Goal: Information Seeking & Learning: Find specific page/section

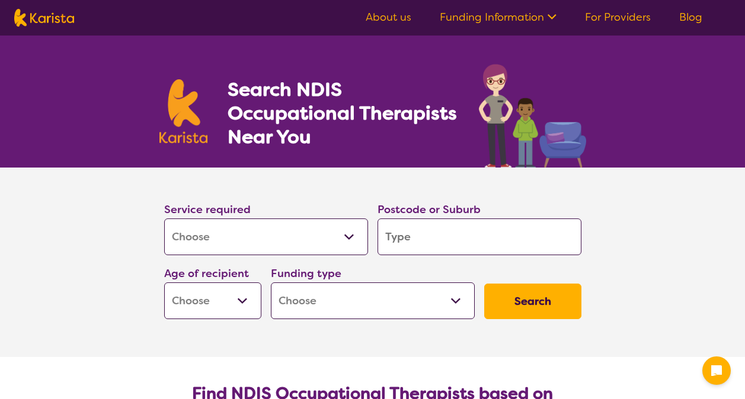
select select "[MEDICAL_DATA]"
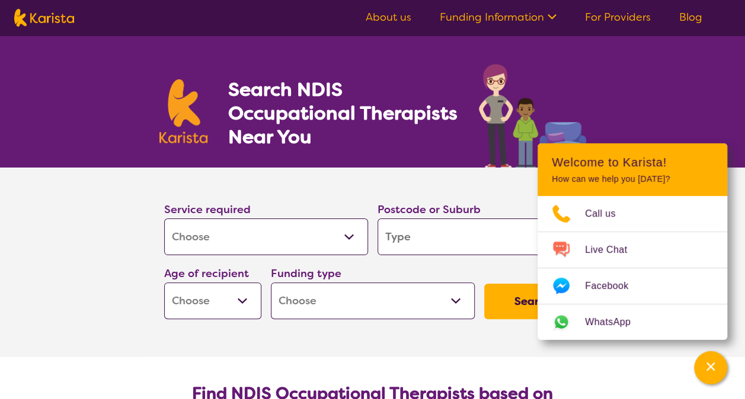
click at [430, 241] on input "search" at bounding box center [479, 237] width 204 height 37
click at [461, 231] on input "search" at bounding box center [479, 237] width 204 height 37
type input "5"
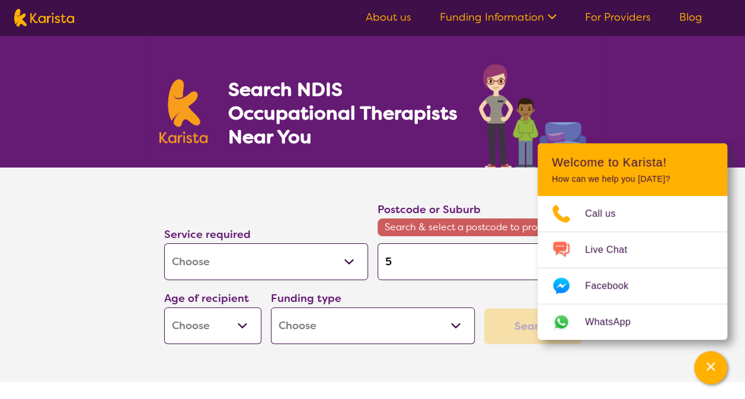
type input "51"
type input "510"
type input "5109"
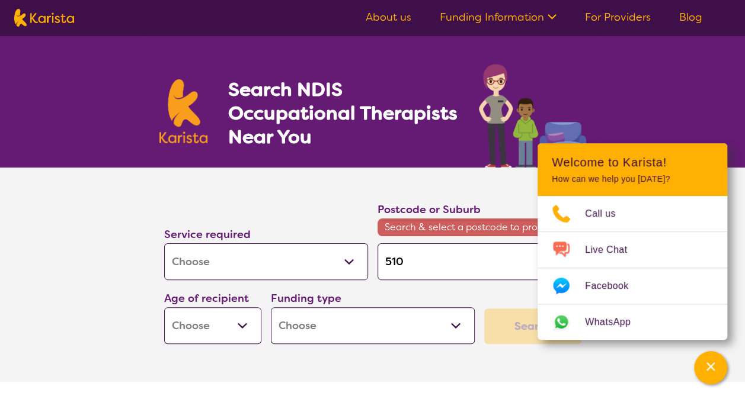
type input "5109"
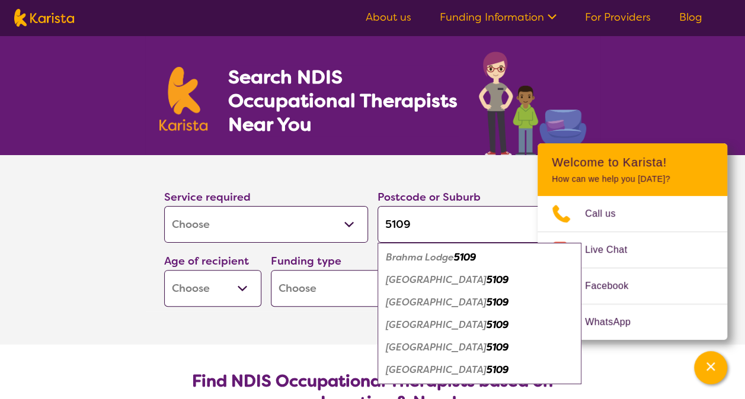
scroll to position [13, 0]
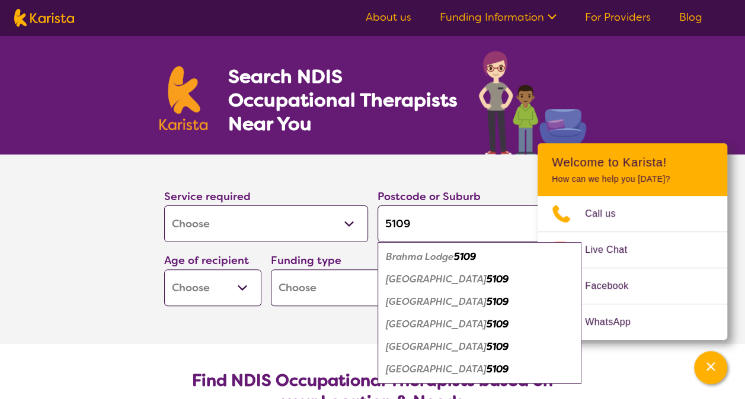
type input "5109"
click at [442, 370] on em "[GEOGRAPHIC_DATA]" at bounding box center [436, 369] width 101 height 12
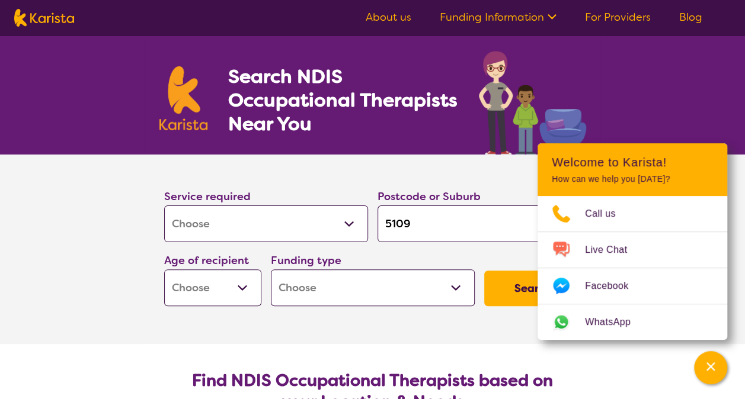
click at [217, 288] on select "Early Childhood - 0 to 9 Child - 10 to 11 Adolescent - 12 to 17 Adult - 18 to 6…" at bounding box center [212, 288] width 97 height 37
select select "EC"
click at [164, 270] on select "Early Childhood - 0 to 9 Child - 10 to 11 Adolescent - 12 to 17 Adult - 18 to 6…" at bounding box center [212, 288] width 97 height 37
select select "EC"
click at [514, 287] on button "Search" at bounding box center [532, 289] width 97 height 36
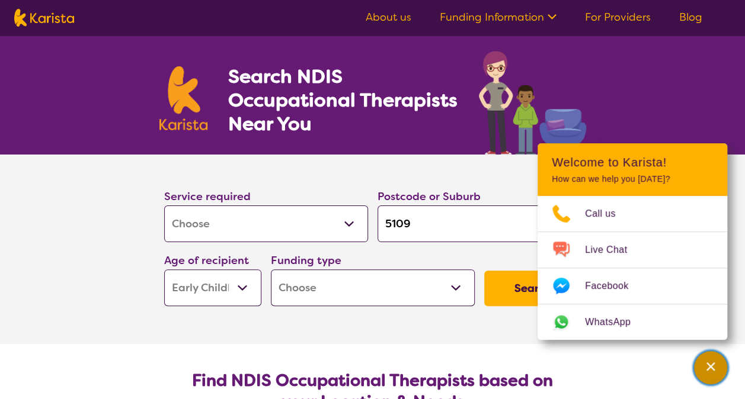
click at [720, 366] on div "Channel Menu" at bounding box center [710, 368] width 24 height 26
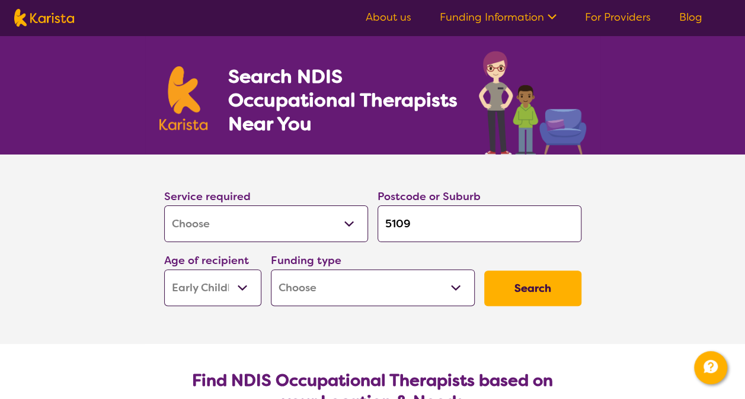
click at [421, 292] on select "Home Care Package (HCP) National Disability Insurance Scheme (NDIS) I don't know" at bounding box center [373, 288] width 204 height 37
select select "NDIS"
click at [271, 270] on select "Home Care Package (HCP) National Disability Insurance Scheme (NDIS) I don't know" at bounding box center [373, 288] width 204 height 37
select select "NDIS"
click at [531, 284] on button "Search" at bounding box center [532, 289] width 97 height 36
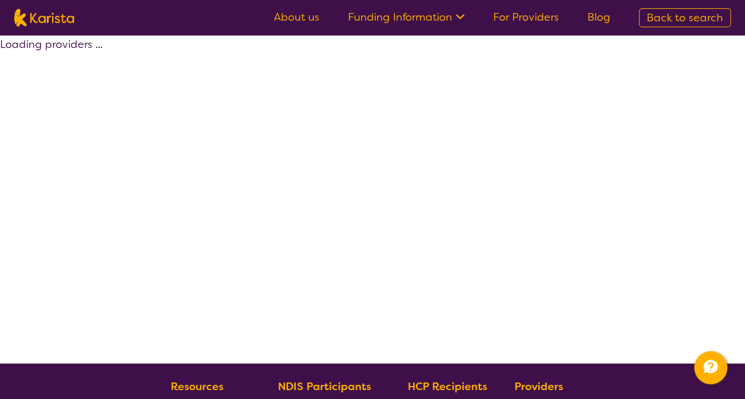
select select "by_score"
